Goal: Task Accomplishment & Management: Complete application form

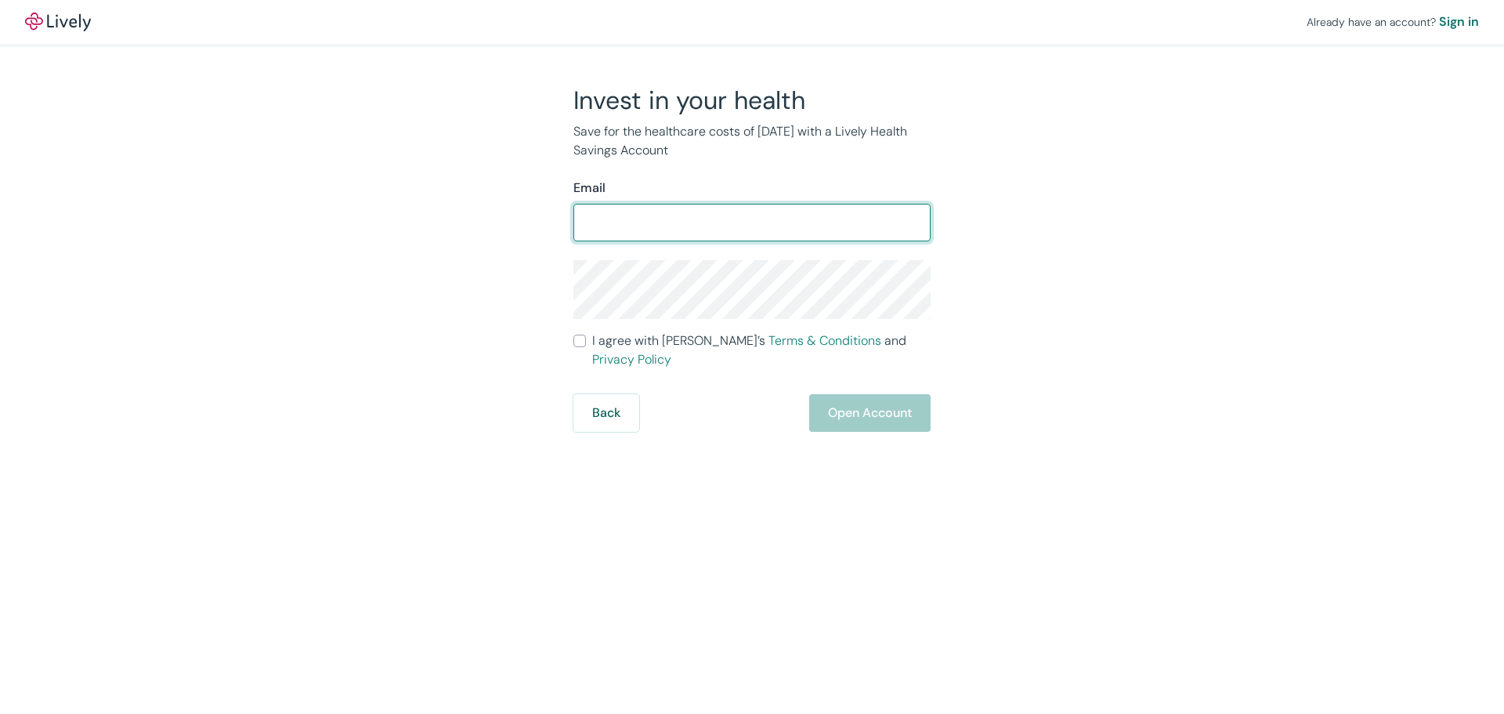
click at [681, 229] on input "Email" at bounding box center [751, 222] width 357 height 31
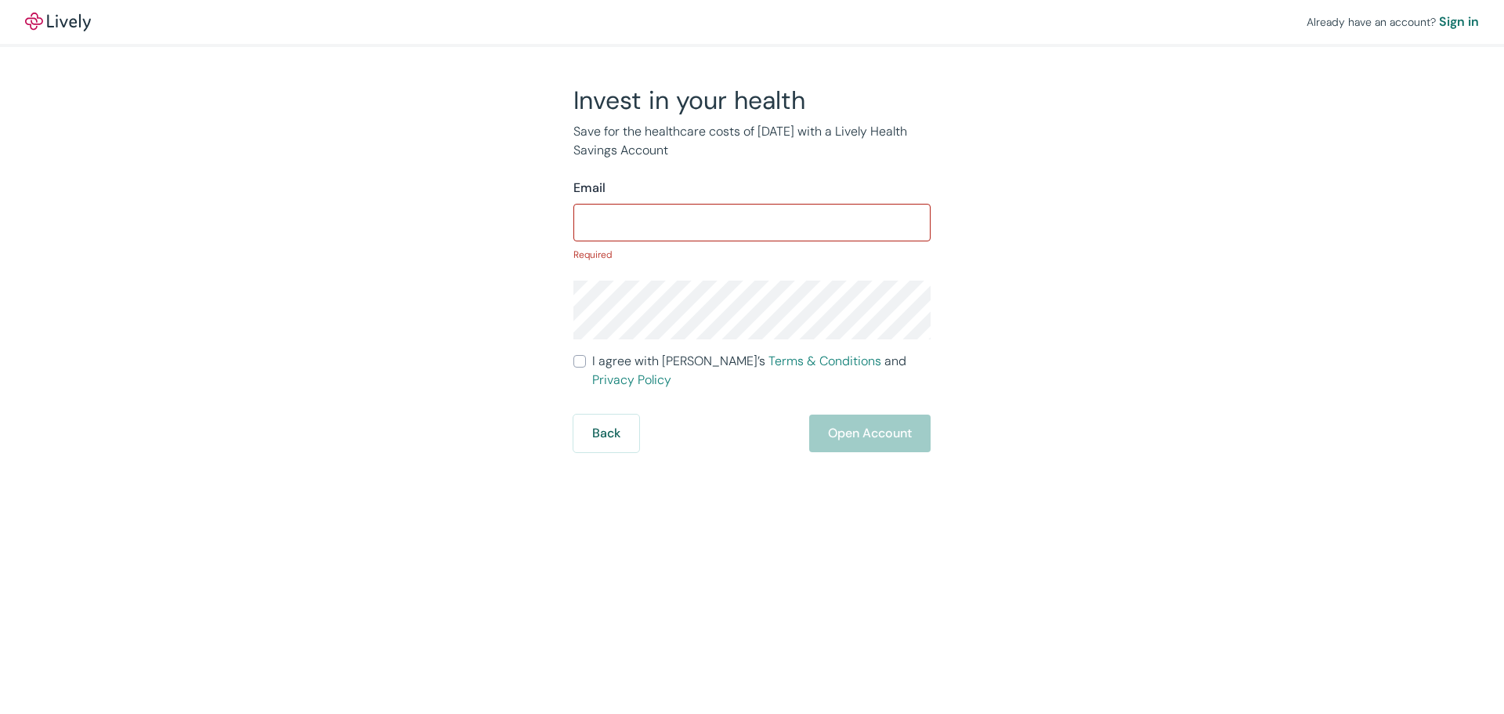
drag, startPoint x: 761, startPoint y: 159, endPoint x: 580, endPoint y: 123, distance: 183.7
click at [583, 123] on p "Save for the healthcare costs of tomorrow with a Lively Health Savings Account" at bounding box center [751, 141] width 357 height 38
click at [598, 227] on input "Email" at bounding box center [751, 222] width 357 height 31
click at [652, 219] on input "Email" at bounding box center [751, 222] width 357 height 31
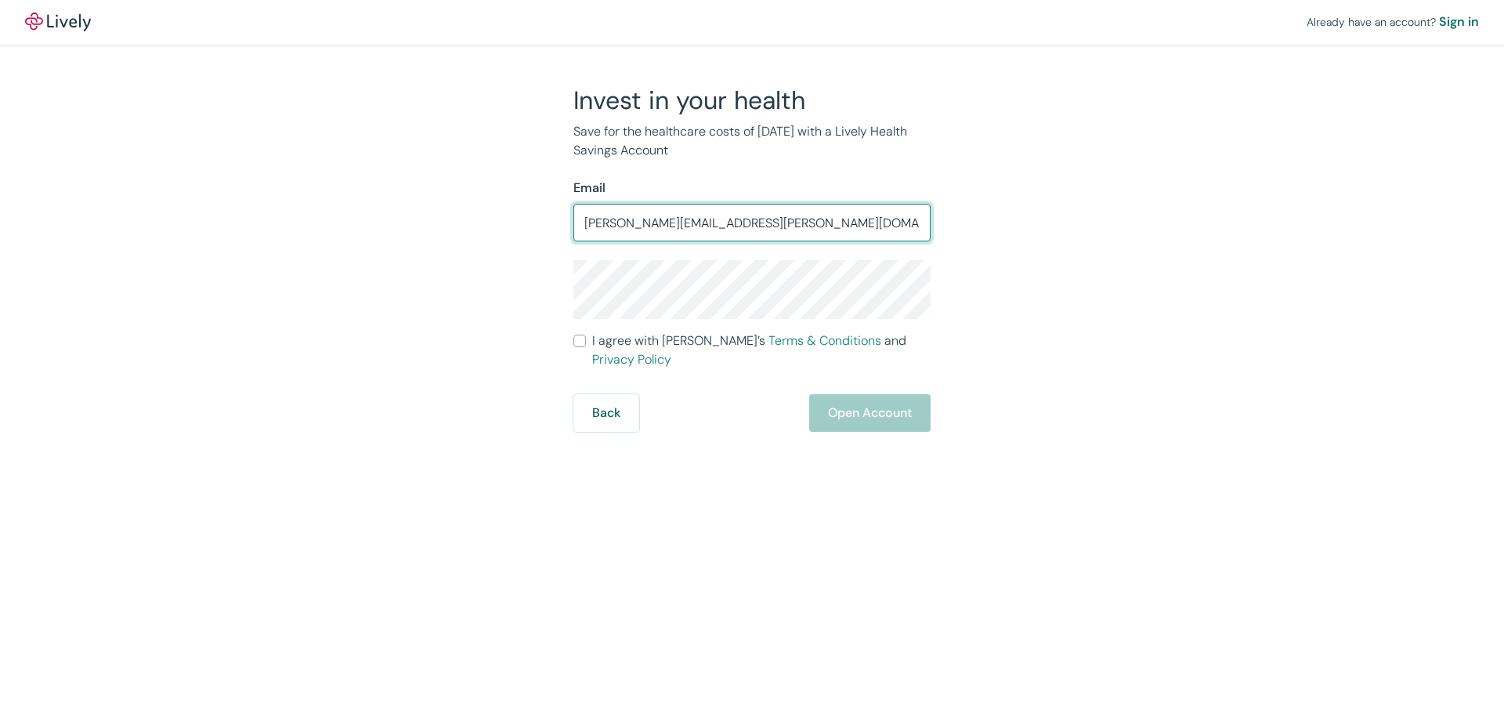
type input "justin.rees@gmail.com"
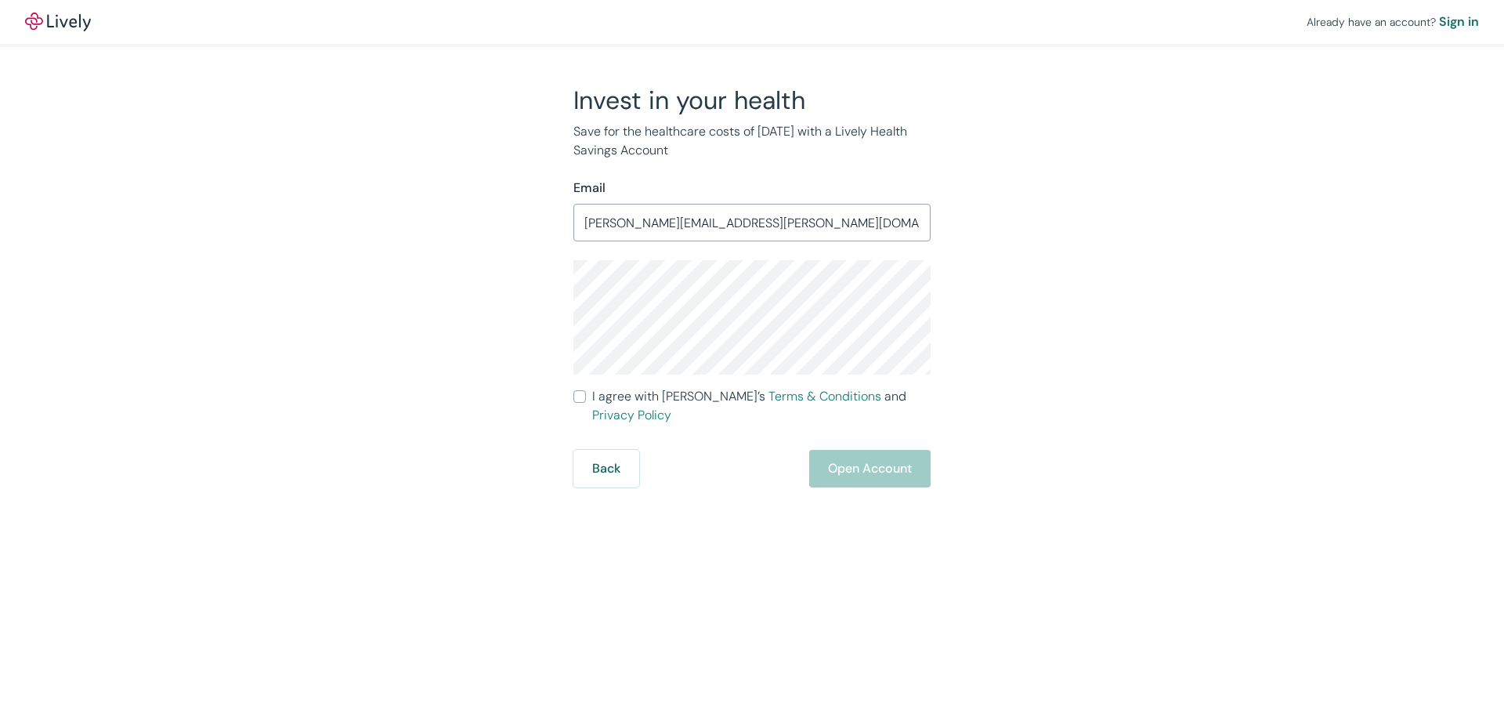
click at [579, 399] on input "I agree with Lively’s Terms & Conditions and Privacy Policy" at bounding box center [579, 396] width 13 height 13
checkbox input "true"
click at [963, 286] on div "Invest in your health Save for the healthcare costs of tomorrow with a Lively H…" at bounding box center [743, 286] width 752 height 403
click at [854, 450] on button "Open Account" at bounding box center [869, 469] width 121 height 38
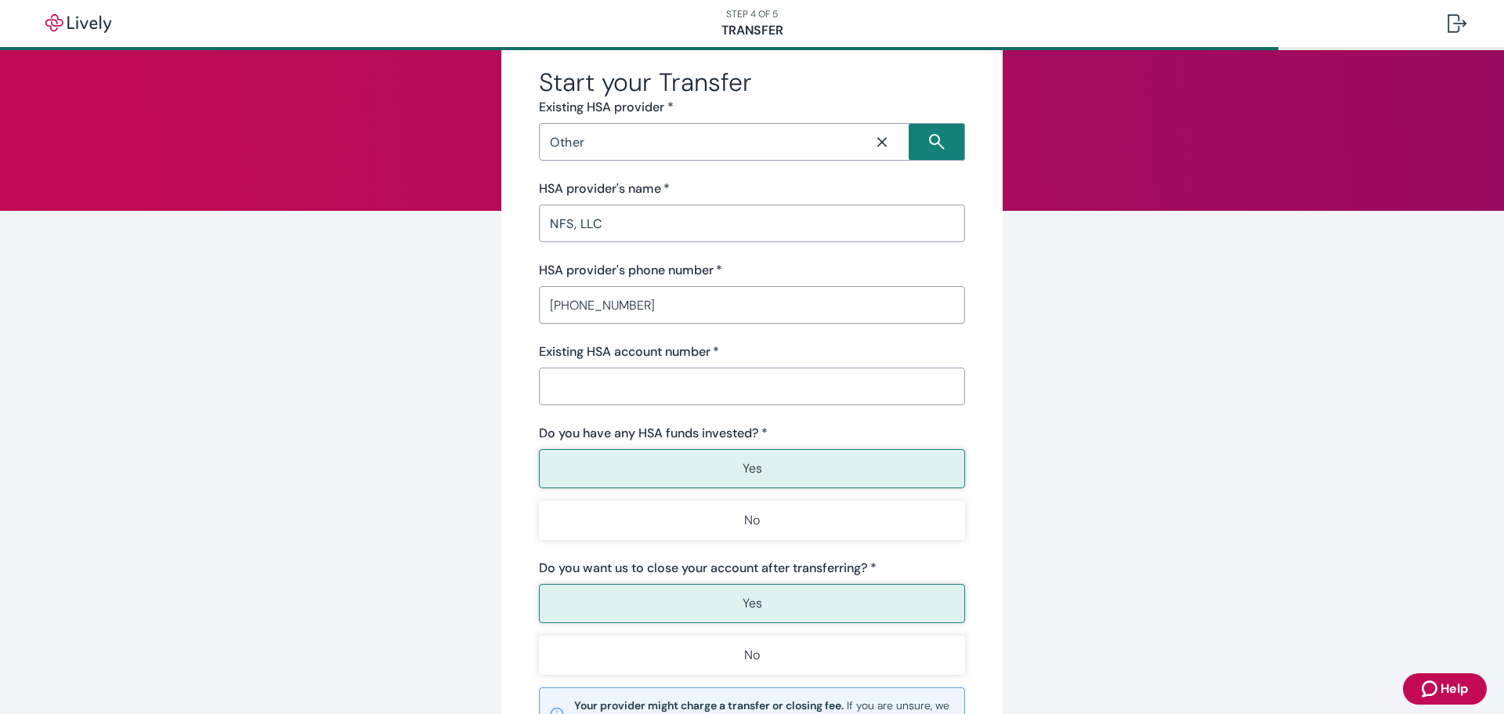
scroll to position [60, 0]
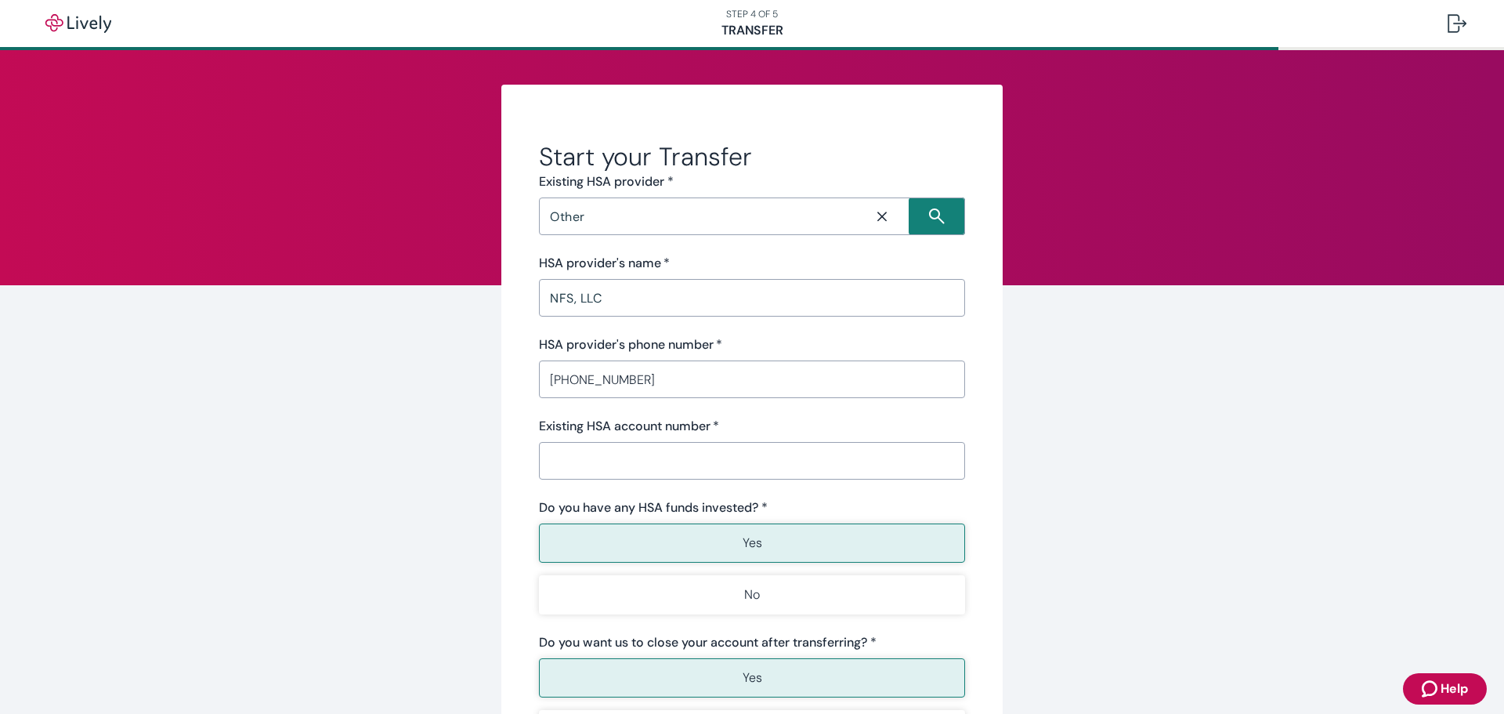
click at [1184, 477] on div "Start your Transfer Existing HSA provider * Other ​ HSA provider's name   * NFS…" at bounding box center [752, 529] width 1504 height 959
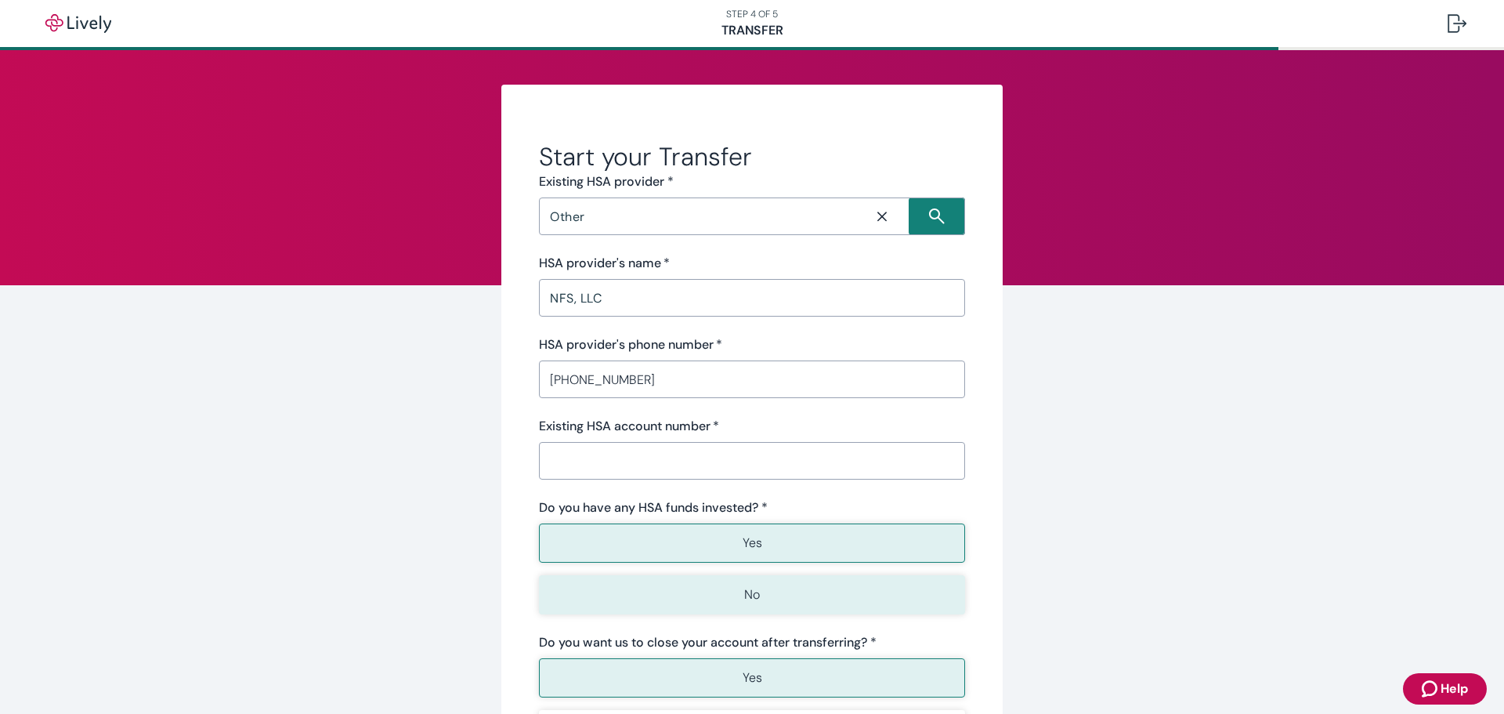
click at [771, 611] on button "No" at bounding box center [752, 594] width 426 height 39
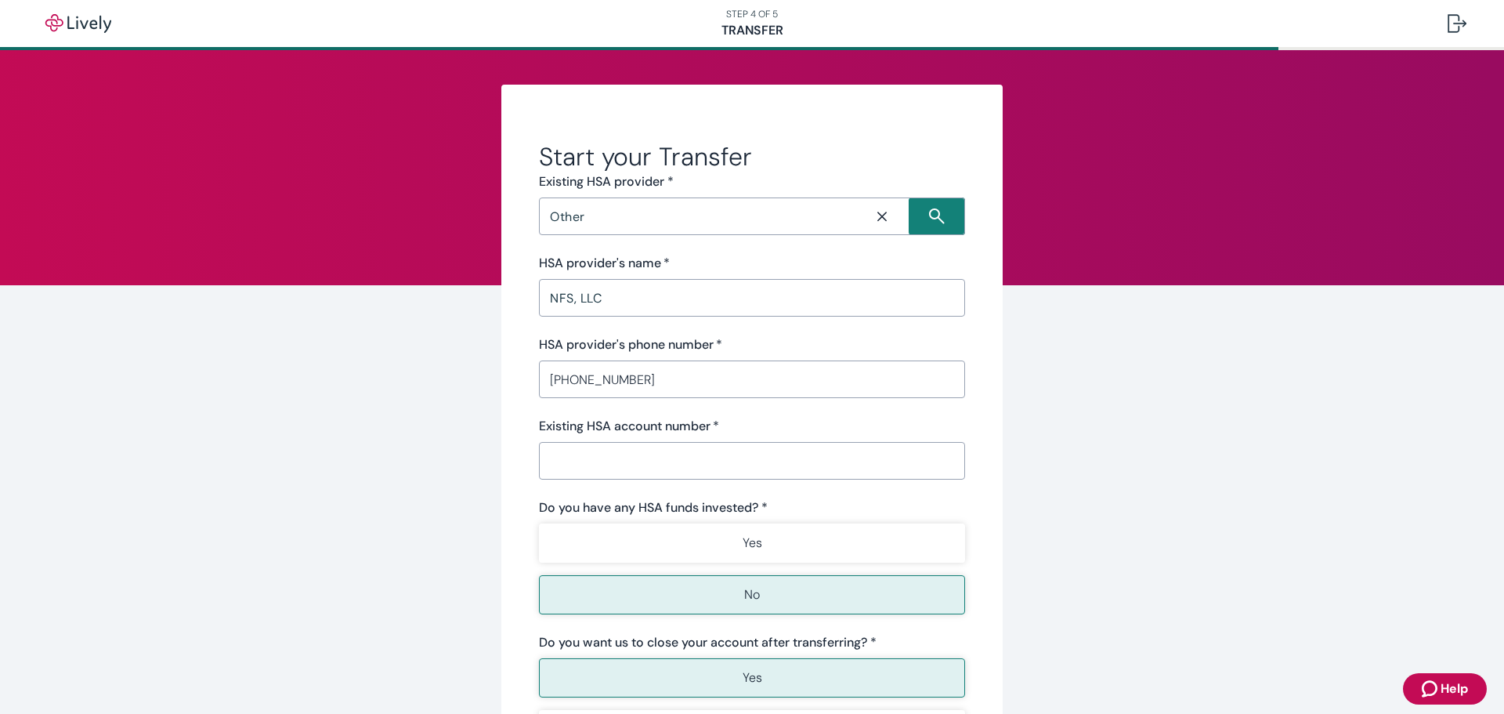
drag, startPoint x: 1241, startPoint y: 474, endPoint x: 1208, endPoint y: 496, distance: 40.2
click at [1240, 474] on div "Start your Transfer Existing HSA provider * Other ​ HSA provider's name   * NFS…" at bounding box center [752, 529] width 1504 height 959
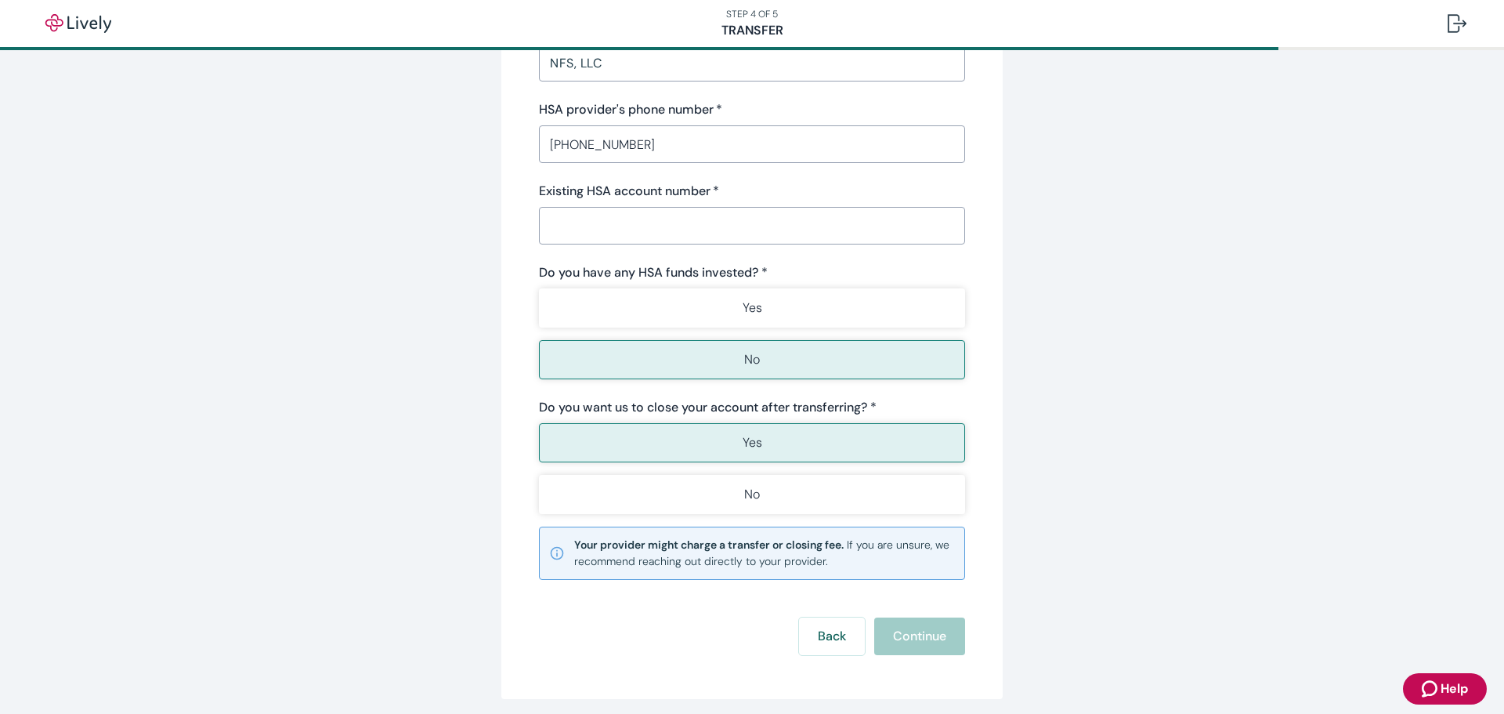
scroll to position [295, 0]
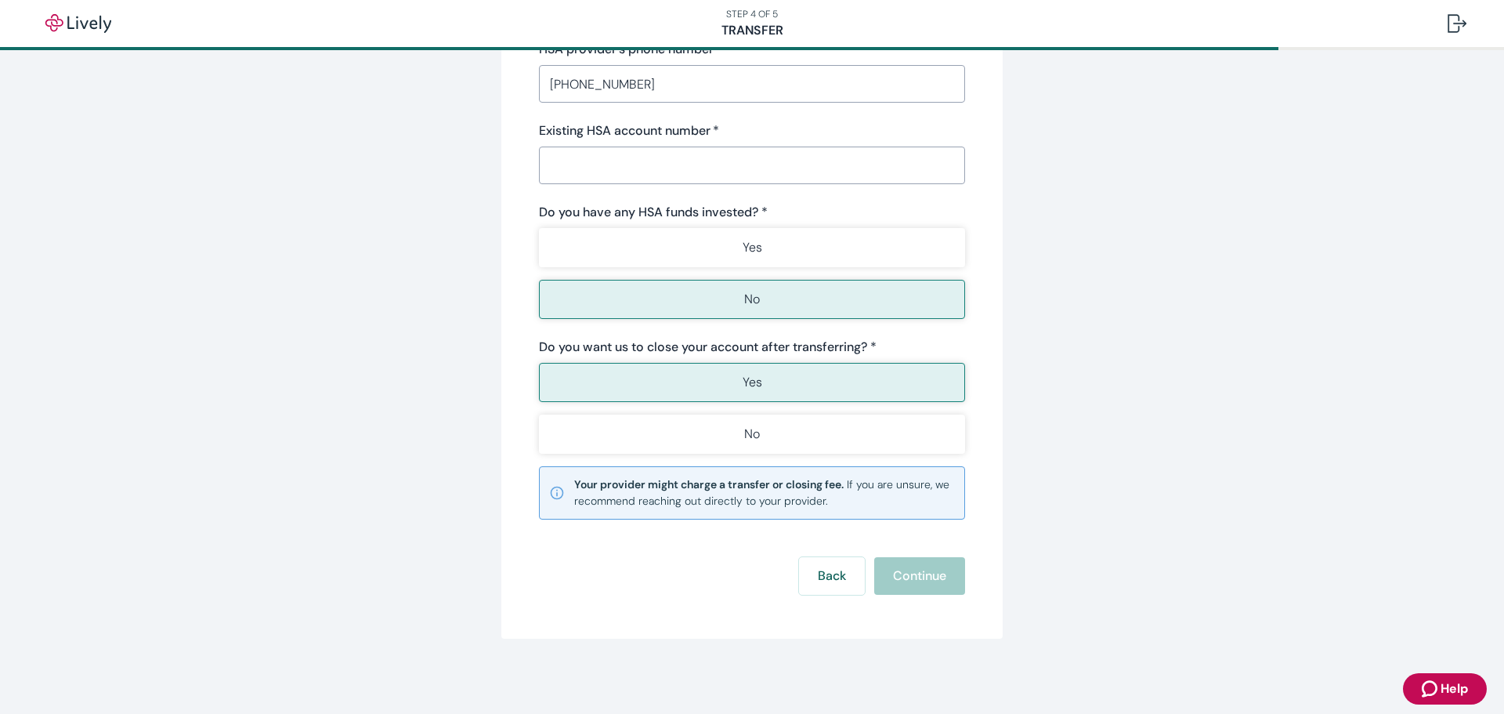
click at [1105, 376] on div "Start your Transfer Existing HSA provider * Other ​ HSA provider's name   * NFS…" at bounding box center [752, 213] width 752 height 849
click at [866, 378] on button "Yes" at bounding box center [752, 382] width 426 height 39
click at [916, 576] on div "Back Continue" at bounding box center [752, 576] width 426 height 38
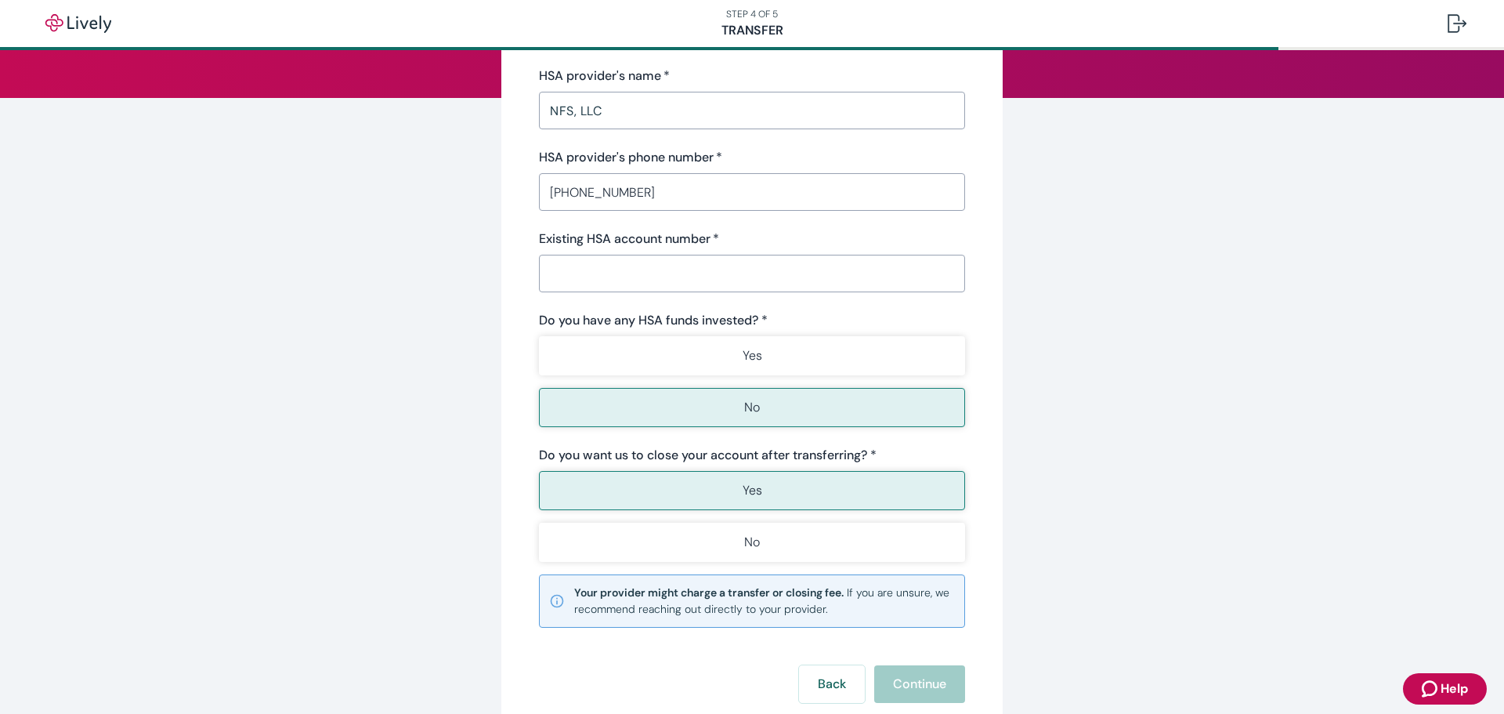
scroll to position [0, 0]
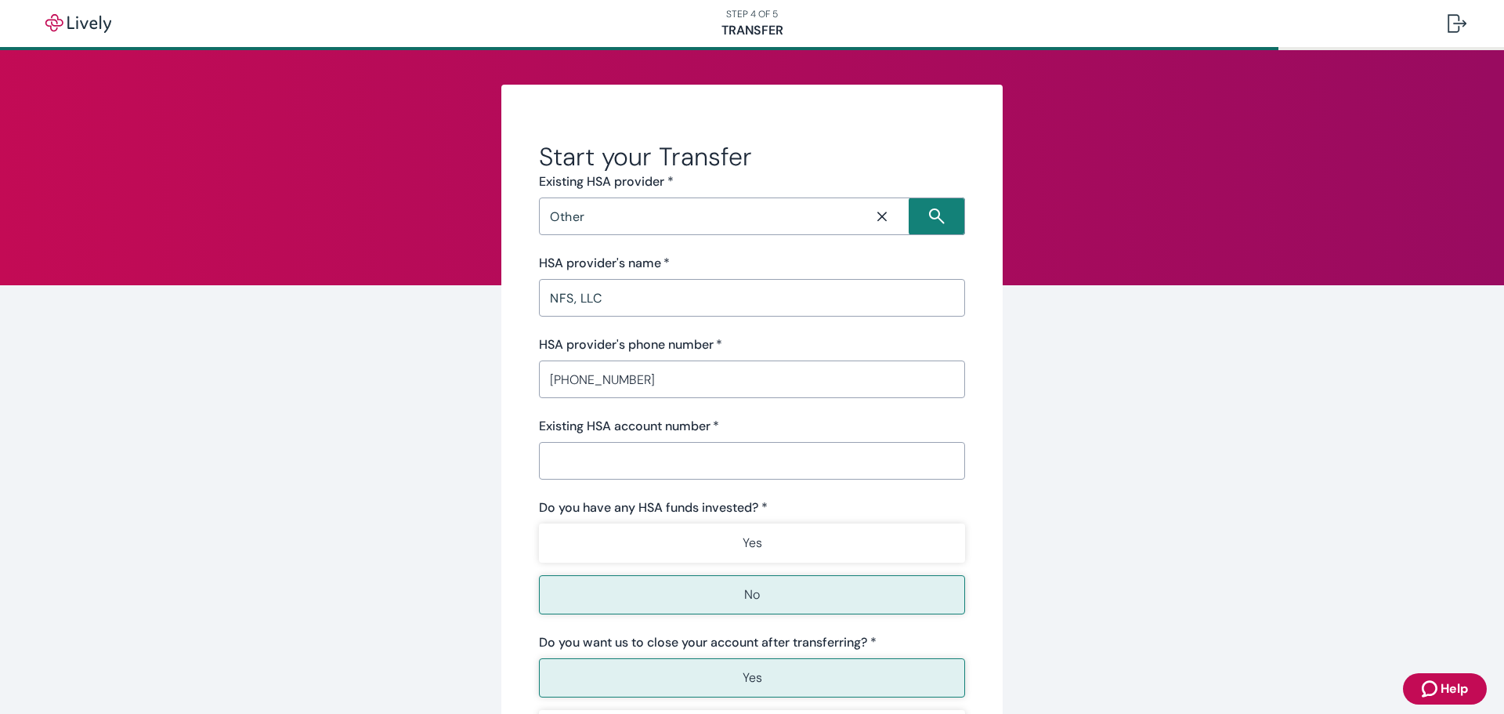
click at [750, 445] on div "​" at bounding box center [752, 461] width 426 height 38
type input "HVT-095350"
click at [1130, 394] on div "Start your Transfer Existing HSA provider * Other ​ HSA provider's name   * NFS…" at bounding box center [752, 529] width 1504 height 959
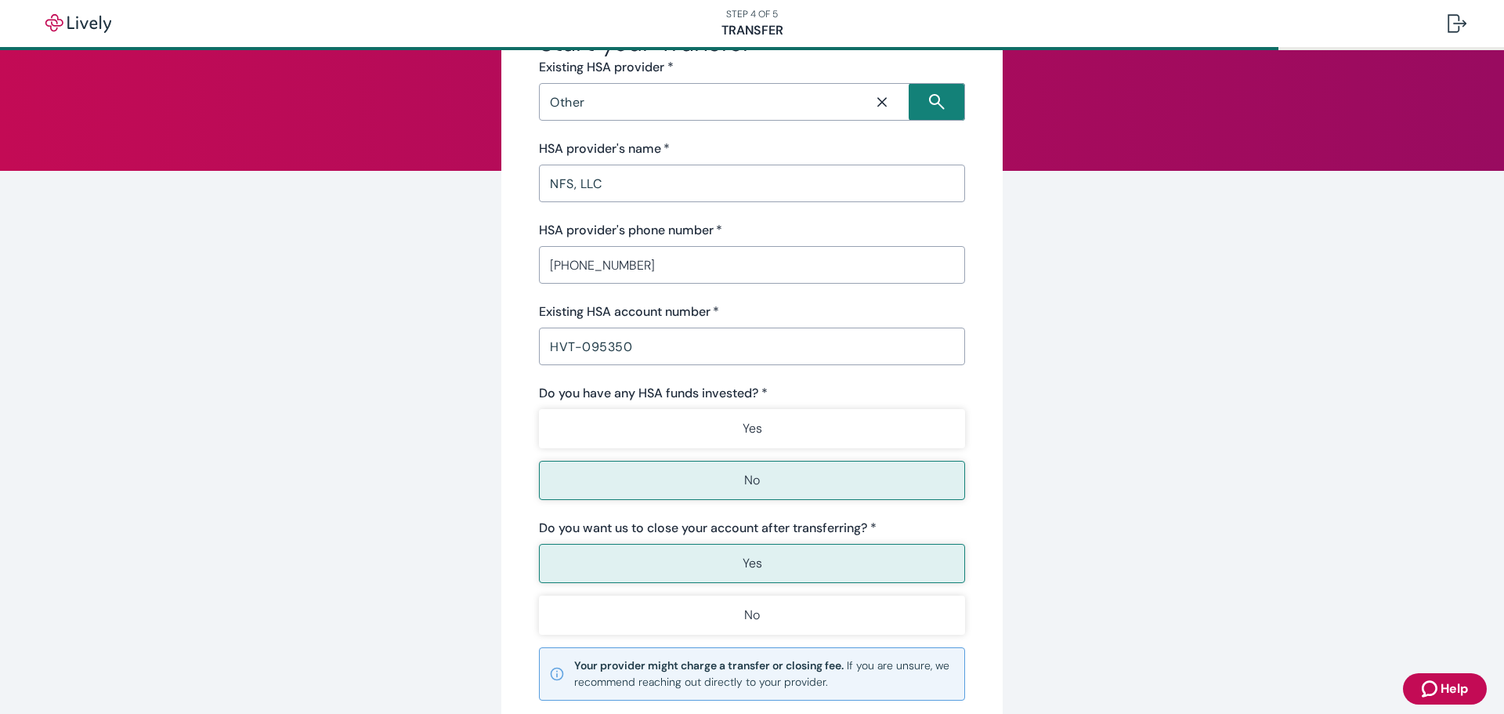
scroll to position [295, 0]
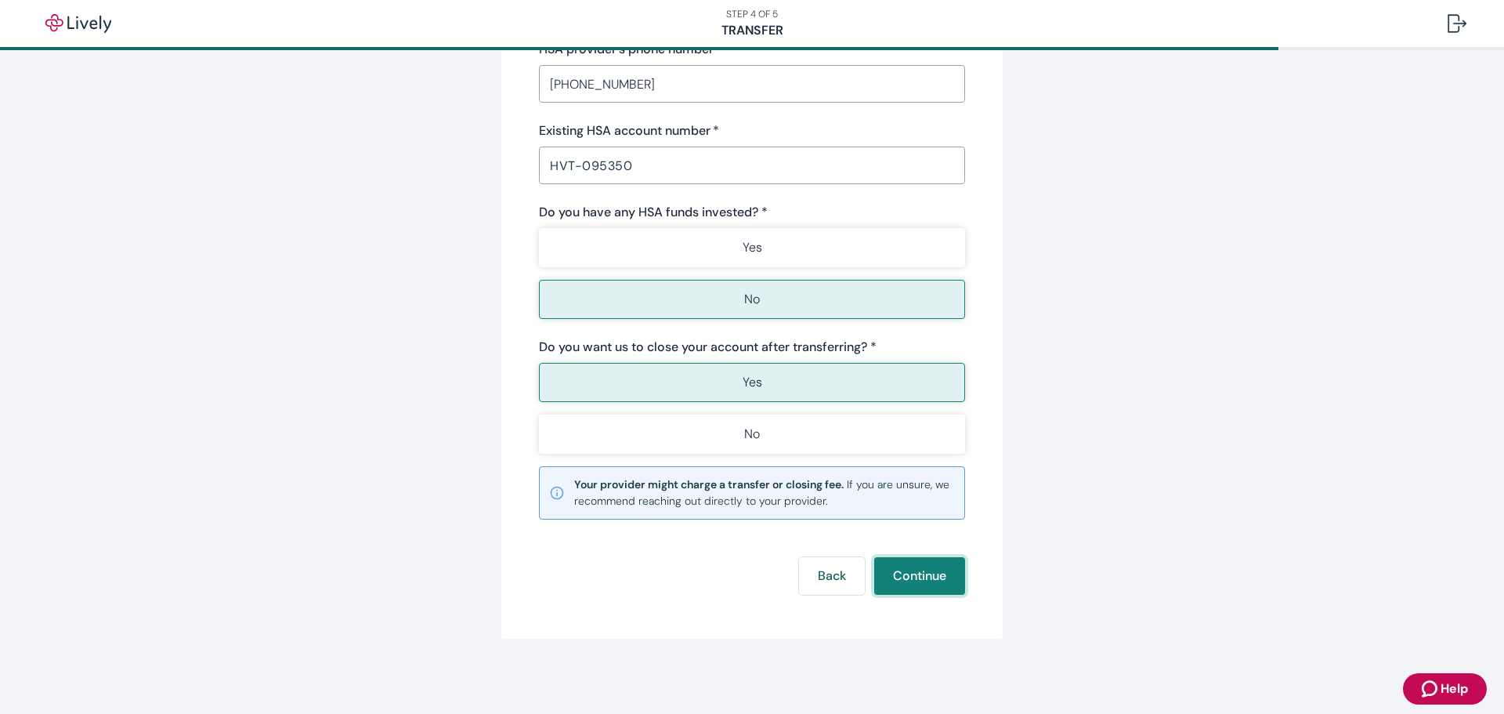
click at [927, 579] on button "Continue" at bounding box center [919, 576] width 91 height 38
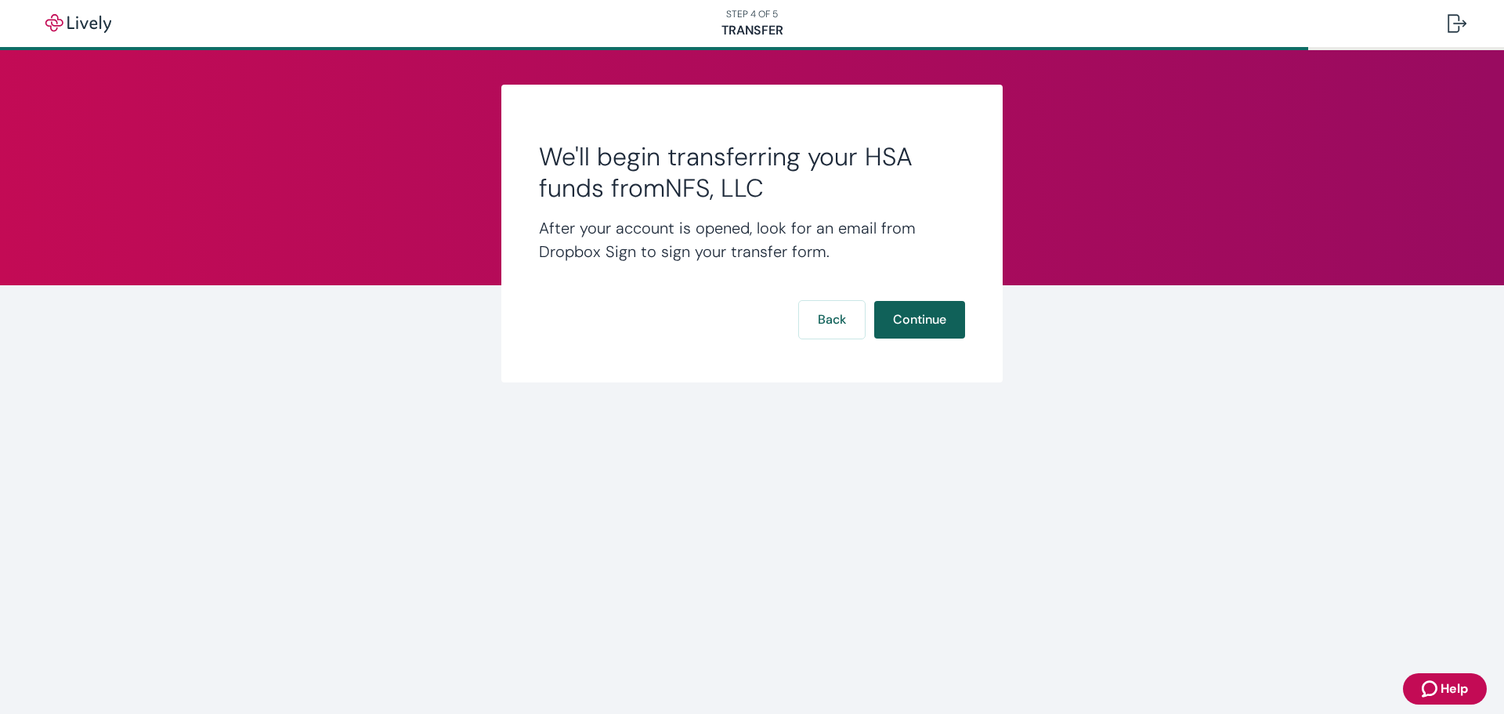
click at [924, 320] on button "Continue" at bounding box center [919, 320] width 91 height 38
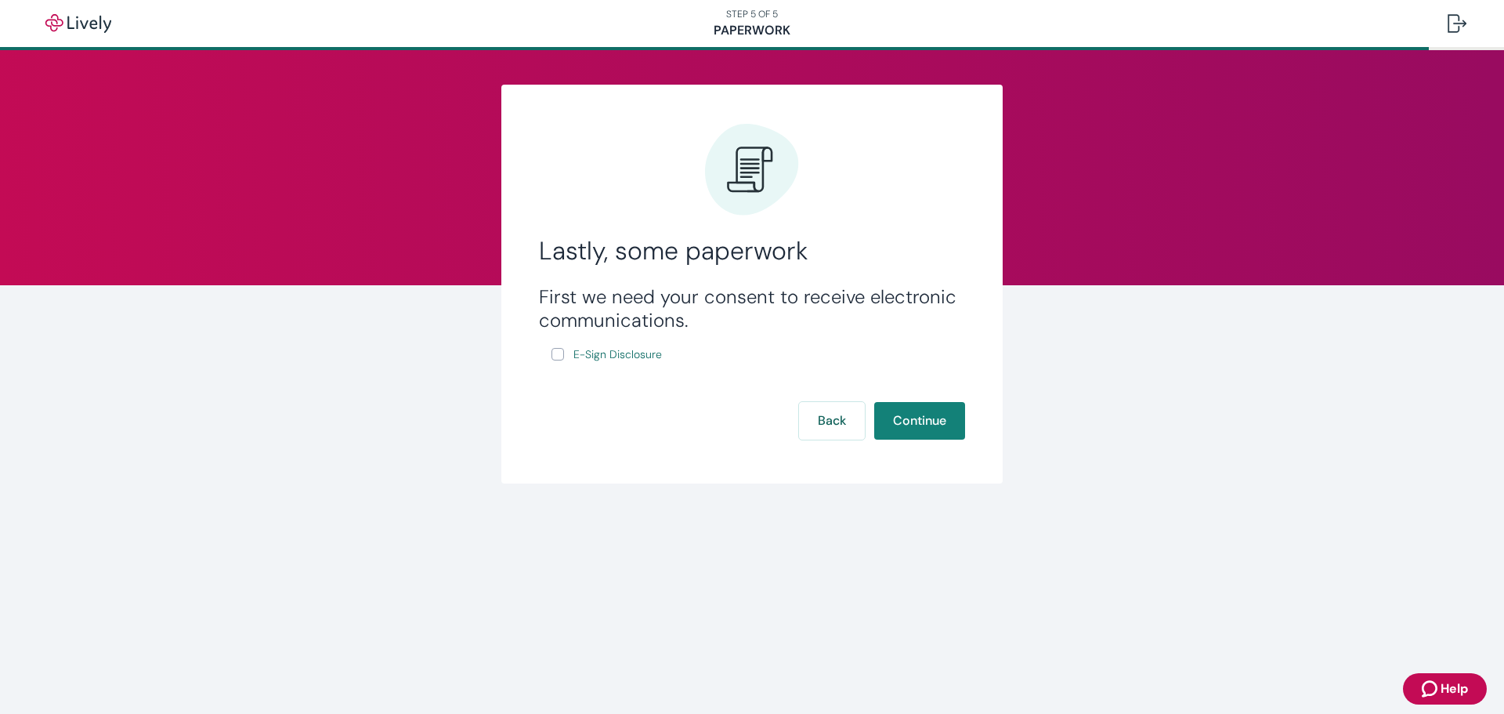
click at [555, 355] on input "E-Sign Disclosure" at bounding box center [557, 354] width 13 height 13
checkbox input "true"
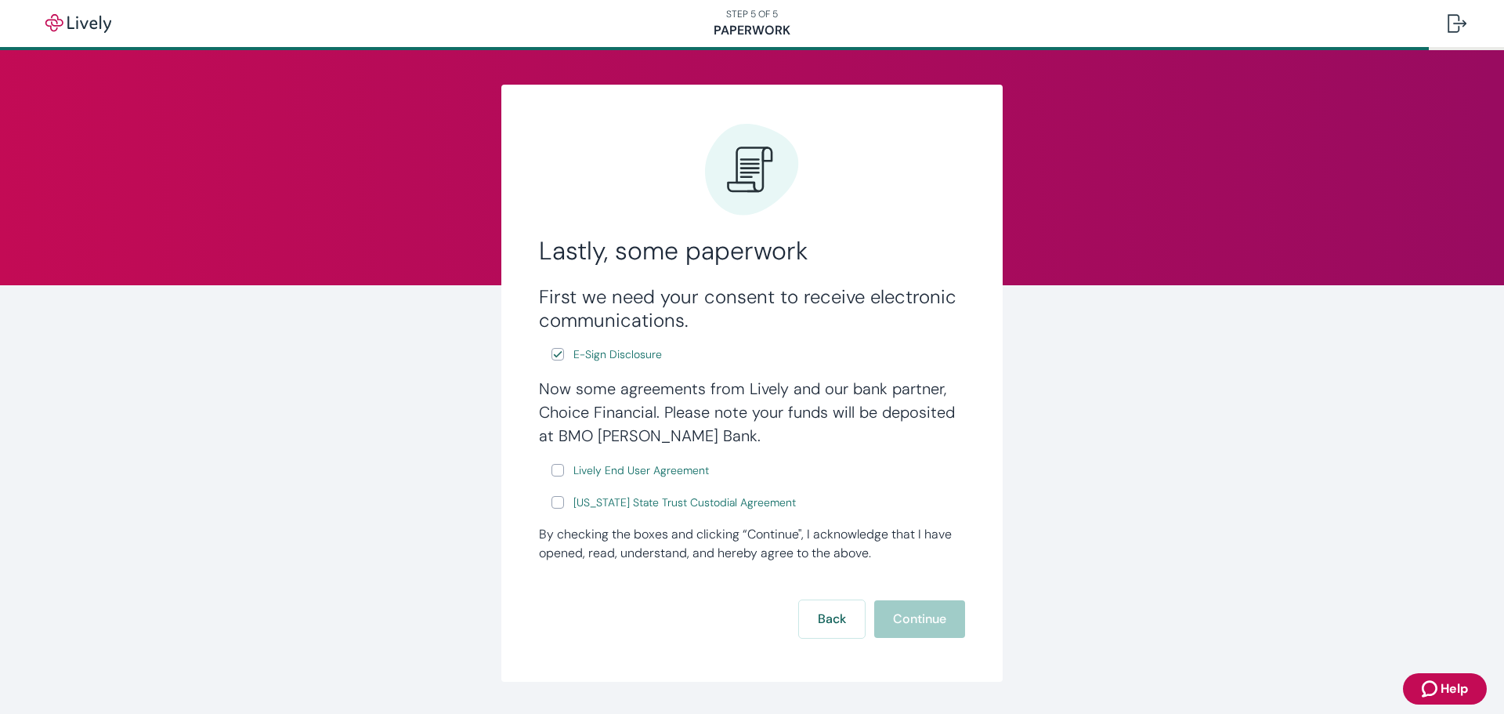
click at [551, 468] on input "Lively End User Agreement" at bounding box center [557, 470] width 13 height 13
checkbox input "true"
click at [551, 497] on input "Wyoming State Trust Custodial Agreement" at bounding box center [557, 502] width 13 height 13
checkbox input "true"
click at [1066, 305] on div "Lastly, some paperwork First we need your consent to receive electronic communi…" at bounding box center [752, 383] width 752 height 597
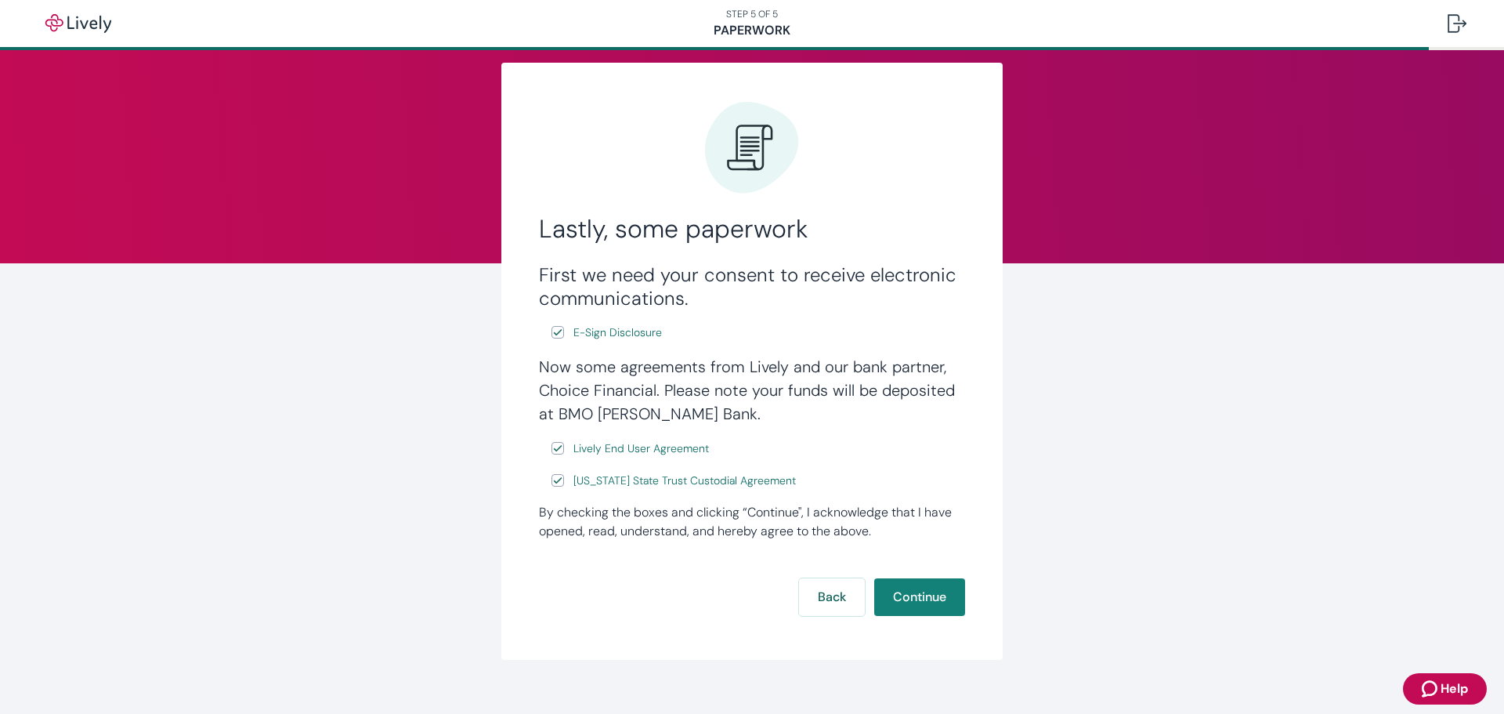
scroll to position [43, 0]
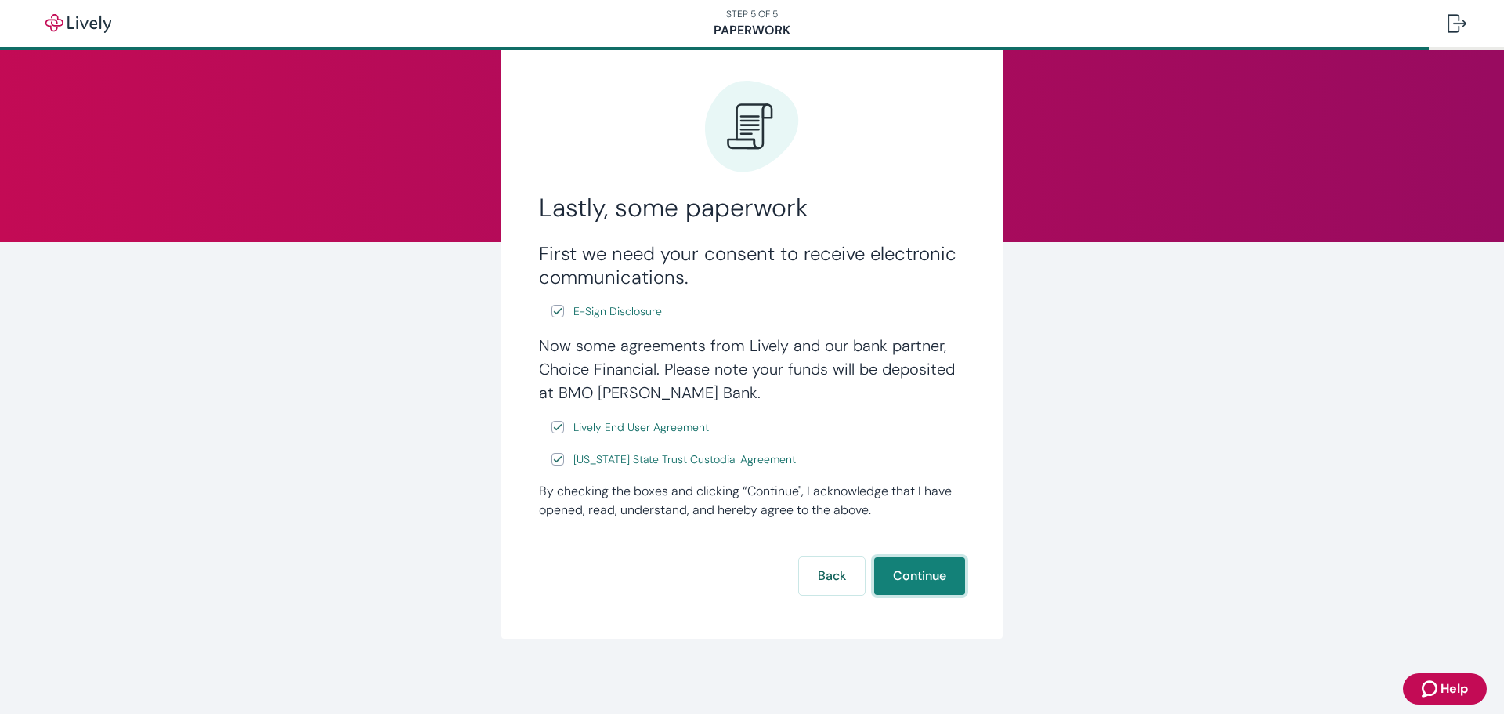
click at [904, 589] on button "Continue" at bounding box center [919, 576] width 91 height 38
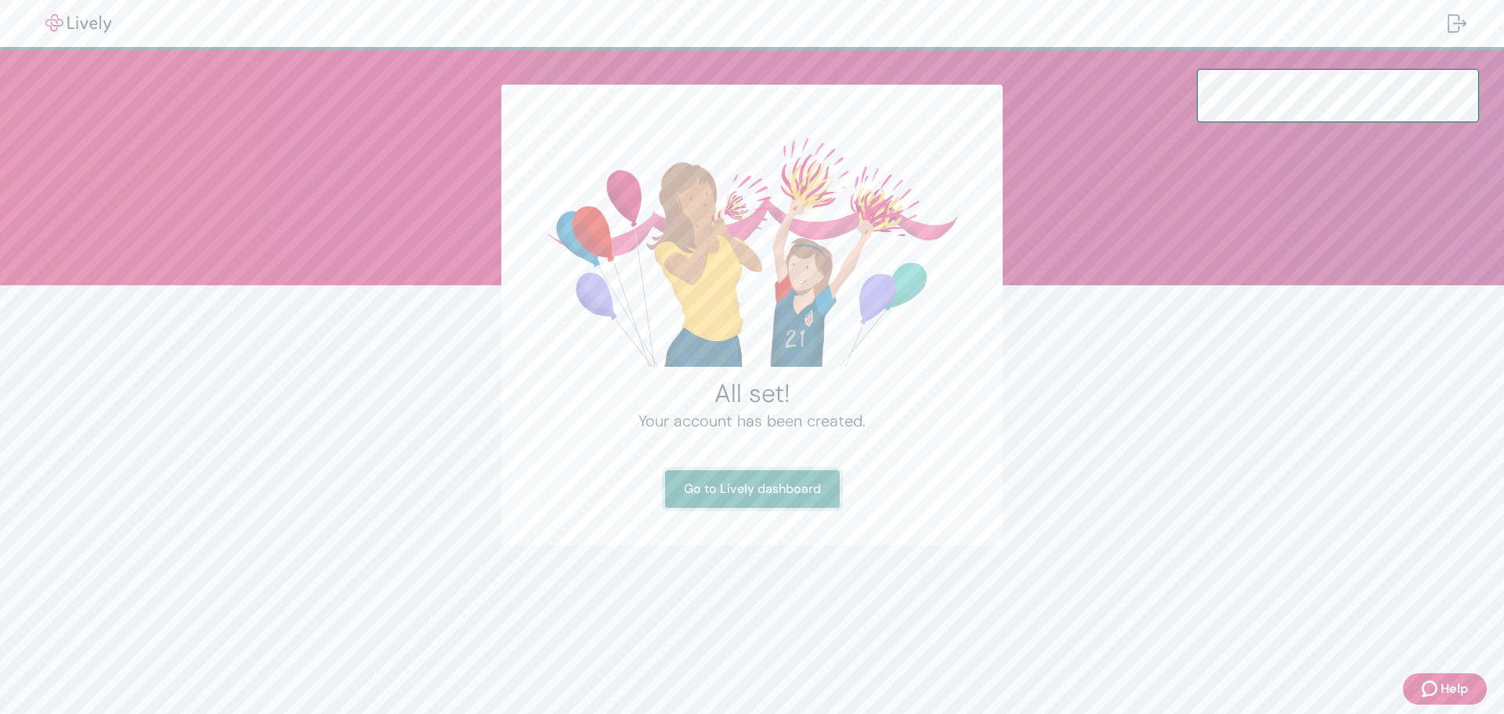
click at [707, 490] on link "Go to Lively dashboard" at bounding box center [752, 489] width 175 height 38
